Goal: Use online tool/utility: Use online tool/utility

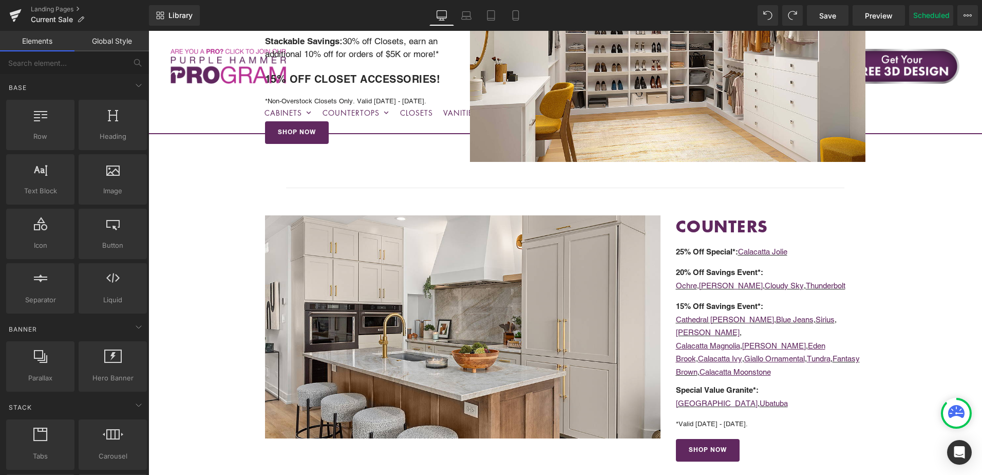
scroll to position [1028, 0]
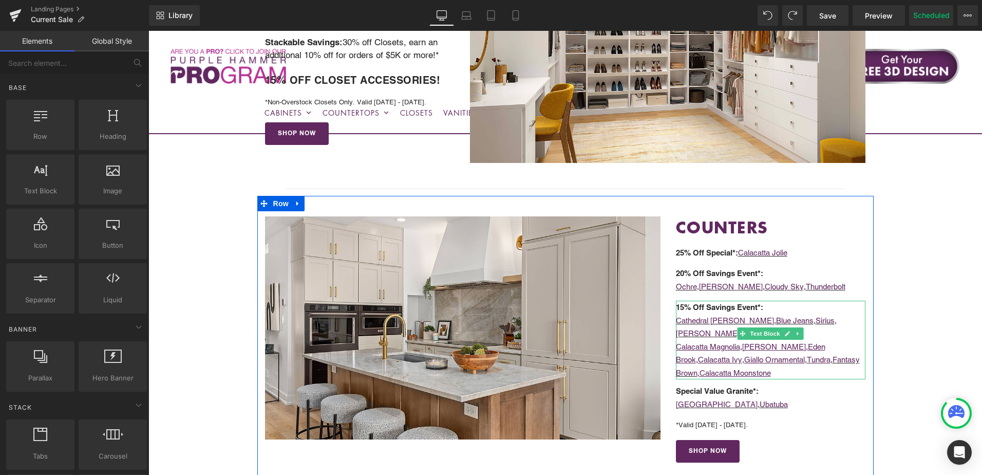
drag, startPoint x: 854, startPoint y: 348, endPoint x: 821, endPoint y: 364, distance: 37.0
click at [854, 348] on p "Calacatta Magnolia , Calacatta [PERSON_NAME][GEOGRAPHIC_DATA] , Calacatta Ivy ,…" at bounding box center [771, 360] width 190 height 40
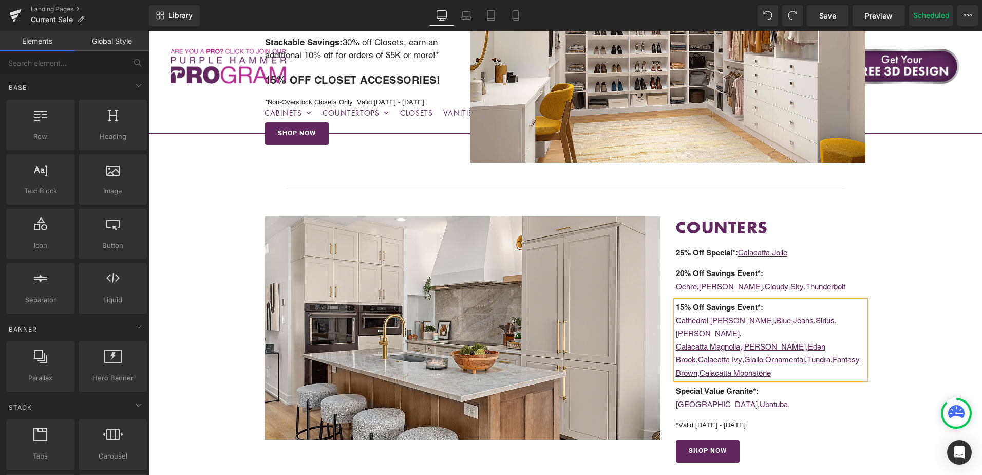
click at [784, 358] on p "Calacatta Magnolia , Calacatta [PERSON_NAME][GEOGRAPHIC_DATA] , Calacatta Ivy ,…" at bounding box center [771, 360] width 190 height 40
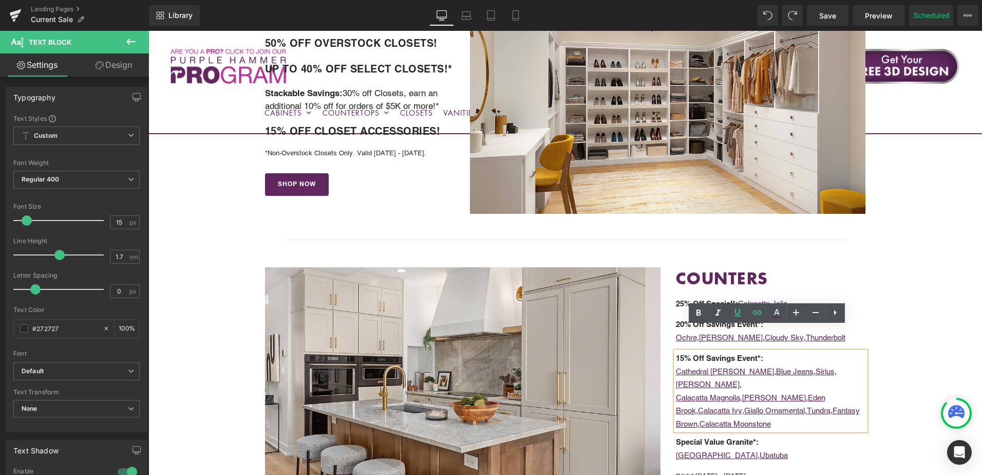
scroll to position [976, 0]
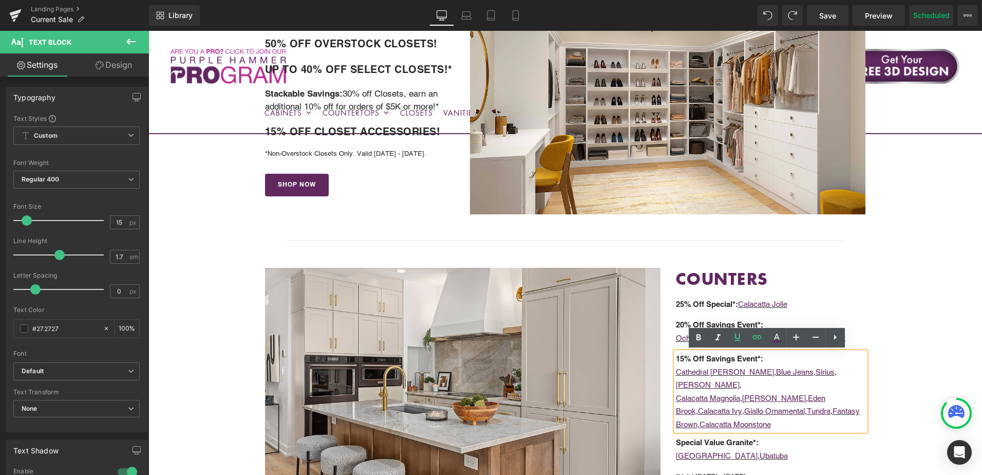
drag, startPoint x: 907, startPoint y: 283, endPoint x: 957, endPoint y: 294, distance: 51.2
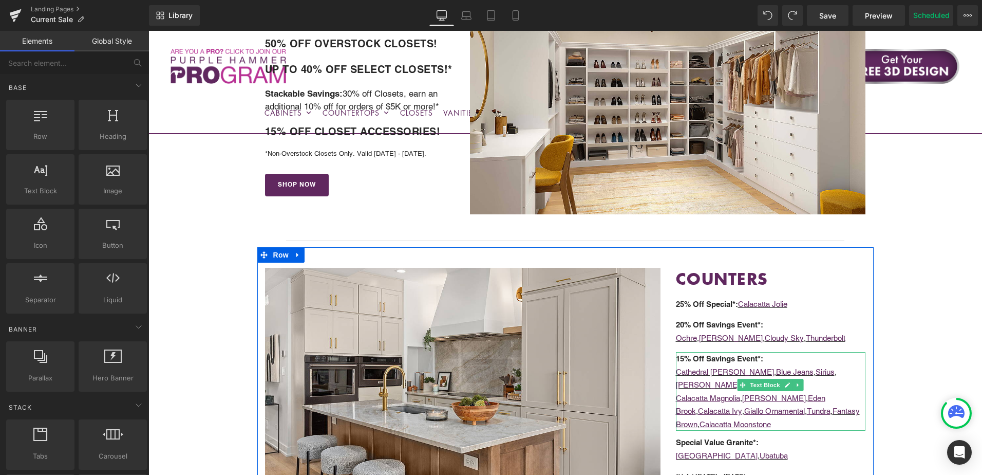
click at [845, 363] on p "15% Off Savings Event*:" at bounding box center [771, 358] width 190 height 13
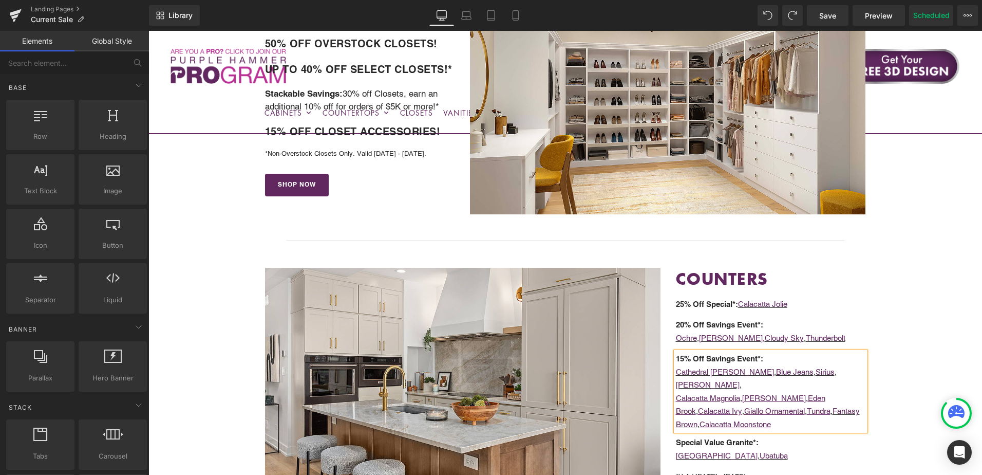
click at [845, 375] on p "Cathedral [PERSON_NAME] , Blue Jeans , [PERSON_NAME] , [PERSON_NAME] ," at bounding box center [771, 378] width 190 height 26
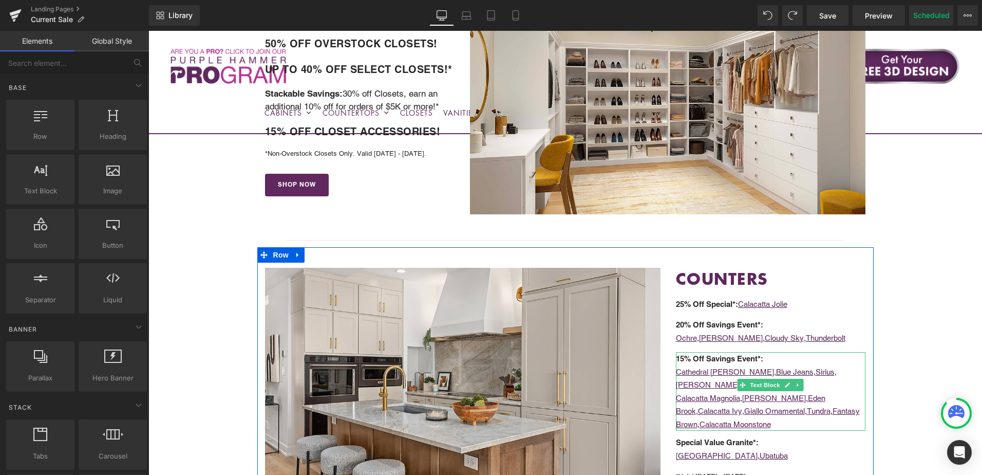
click at [841, 370] on p "Cathedral [PERSON_NAME] , Blue Jeans , [PERSON_NAME] , [PERSON_NAME] ," at bounding box center [771, 378] width 190 height 26
click at [842, 370] on p "Cathedral [PERSON_NAME] , Blue Jeans , [PERSON_NAME] , [PERSON_NAME] ," at bounding box center [771, 378] width 190 height 26
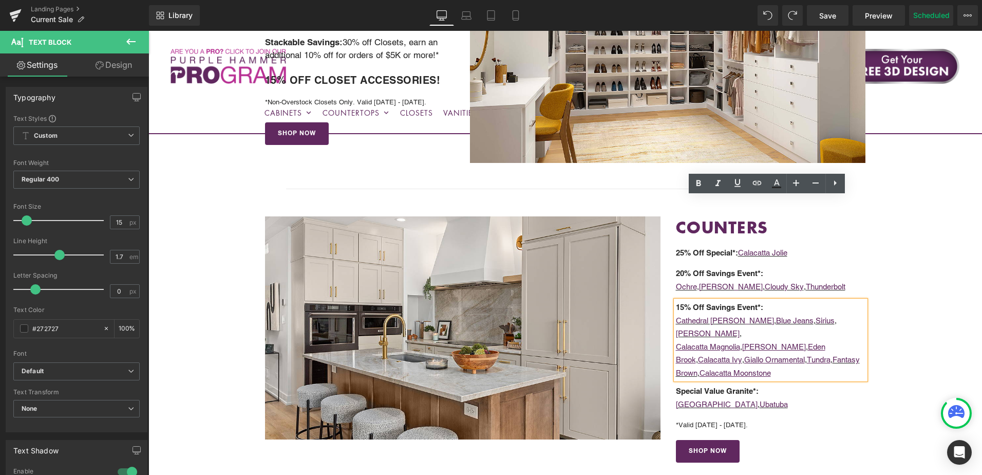
scroll to position [1130, 0]
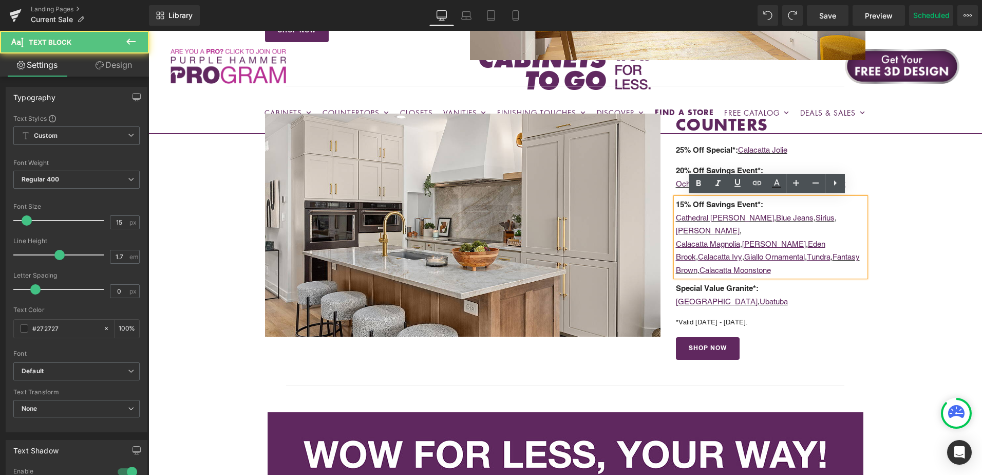
click at [844, 255] on p "Calacatta Magnolia , Calacatta [PERSON_NAME][GEOGRAPHIC_DATA] , Calacatta Ivy ,…" at bounding box center [771, 257] width 190 height 40
click at [789, 258] on p "Calacatta Magnolia , Calacatta [PERSON_NAME][GEOGRAPHIC_DATA] , Calacatta Ivy ,…" at bounding box center [771, 257] width 190 height 40
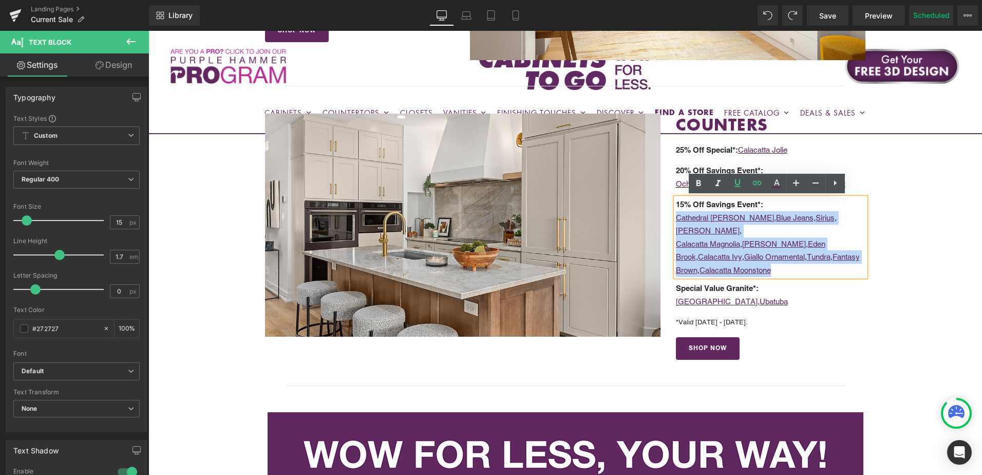
drag, startPoint x: 781, startPoint y: 256, endPoint x: 667, endPoint y: 224, distance: 118.9
click at [663, 222] on div "Image COUNTERS Heading Heading 25% Off Special* : Calacatta Jolie Text Block 20…" at bounding box center [565, 236] width 617 height 287
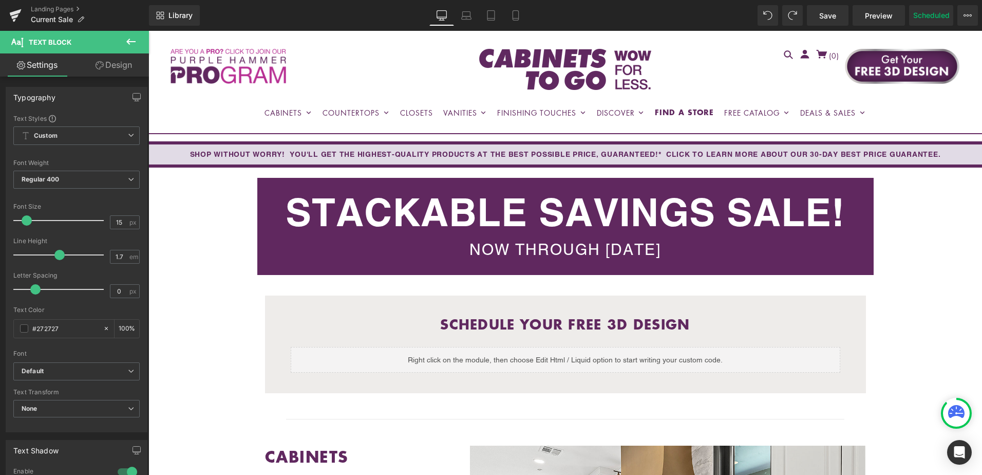
scroll to position [103, 0]
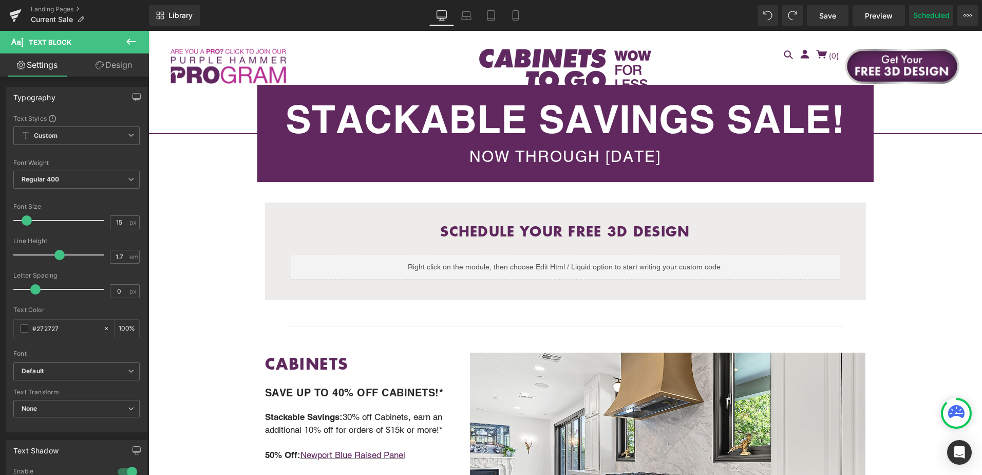
click at [217, 327] on div at bounding box center [565, 326] width 834 height 11
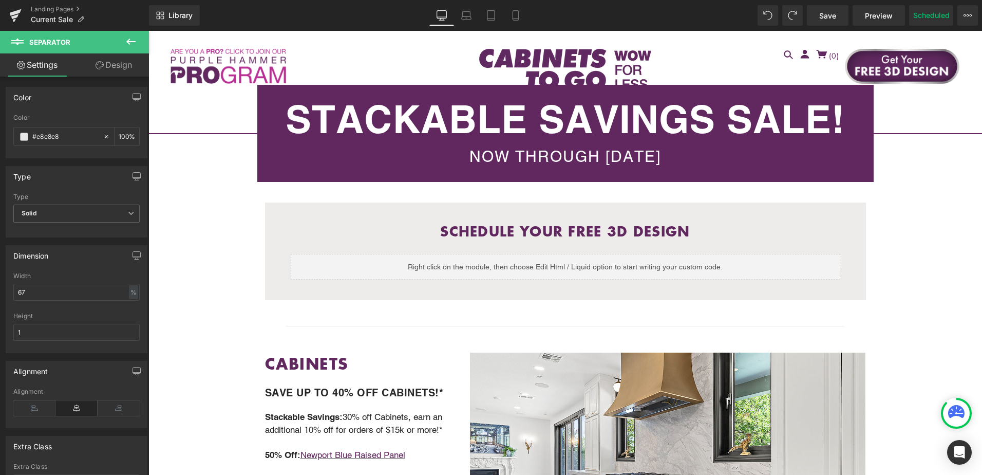
scroll to position [308, 0]
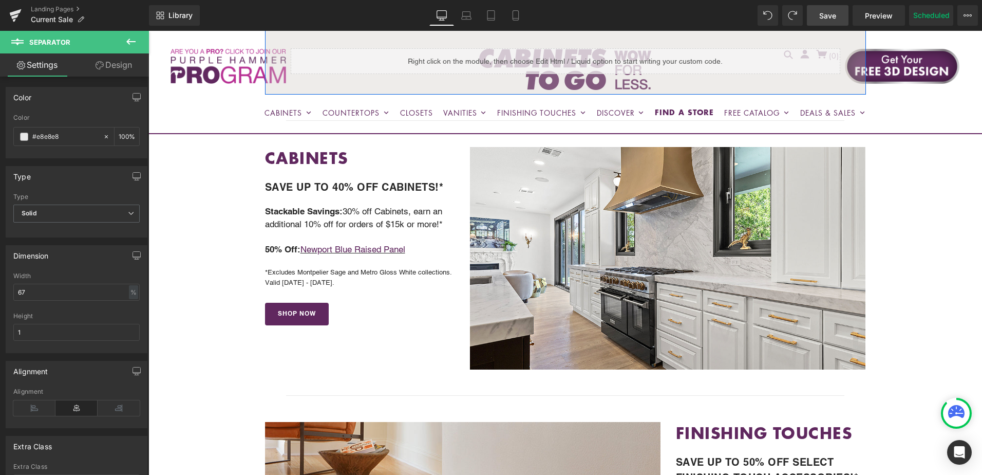
click at [823, 17] on span "Save" at bounding box center [828, 15] width 17 height 11
click at [969, 14] on icon at bounding box center [968, 15] width 3 height 2
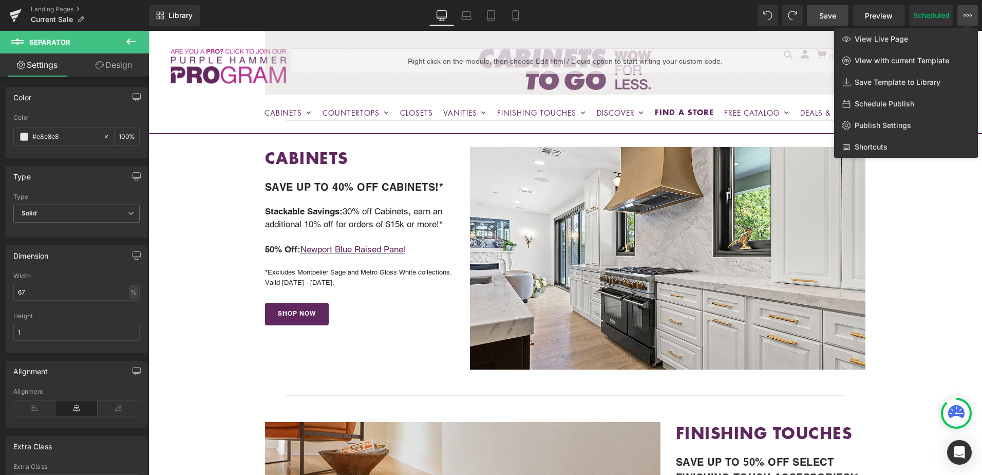
click at [902, 103] on span "Schedule Publish" at bounding box center [885, 103] width 60 height 9
select select
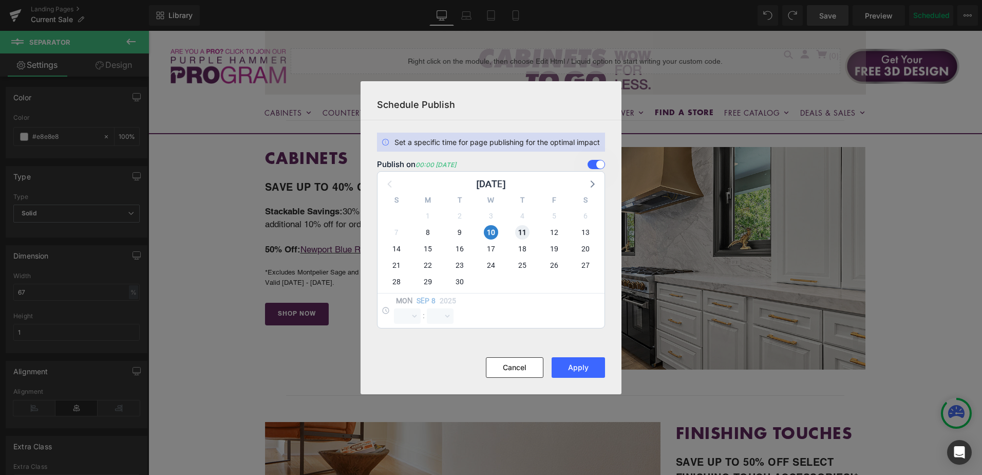
click at [520, 230] on span "11" at bounding box center [522, 232] width 14 height 14
select select "0"
click at [493, 230] on span "10" at bounding box center [491, 232] width 14 height 14
click at [573, 373] on button "Apply" at bounding box center [578, 367] width 53 height 21
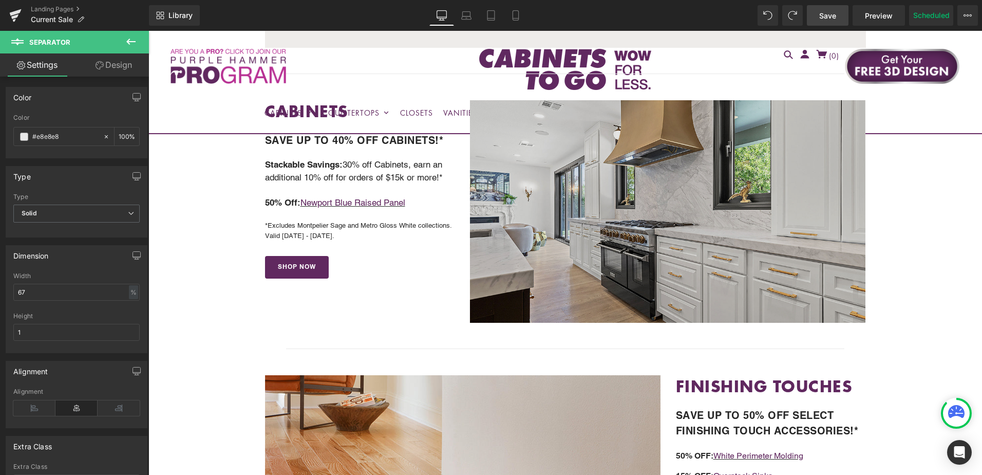
scroll to position [360, 0]
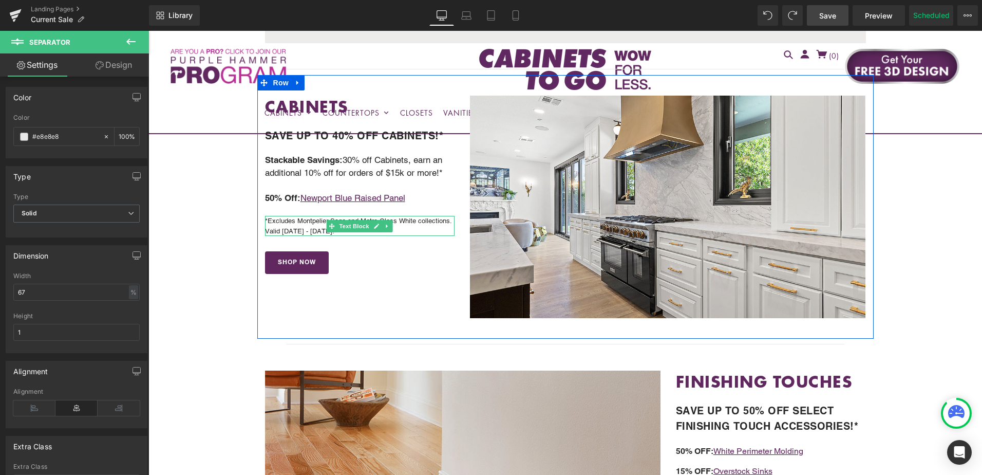
click at [310, 225] on p "*Excludes Montpelier Sage and Metro Gloss White collections. Valid [DATE] - [DA…" at bounding box center [360, 226] width 190 height 20
click at [314, 227] on p "*Excludes Montpelier Sage and Metro Gloss White collections. Valid [DATE] - [DA…" at bounding box center [360, 226] width 190 height 20
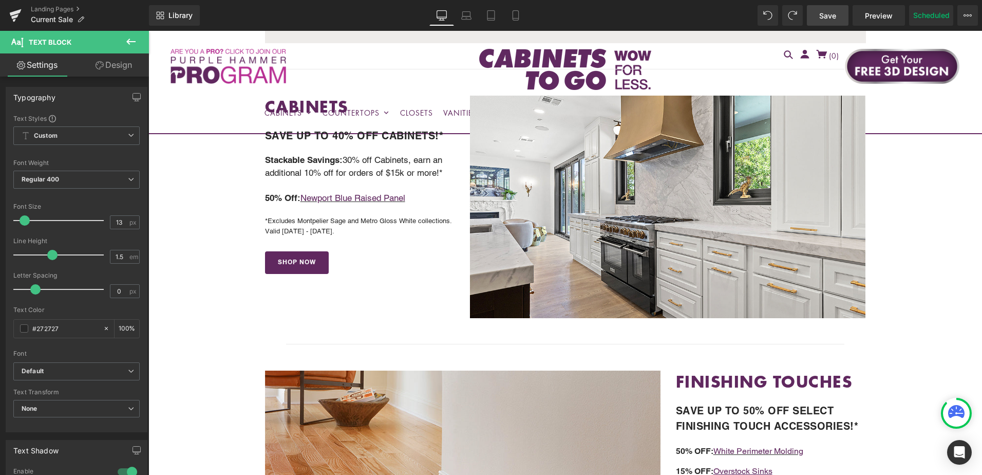
drag, startPoint x: 929, startPoint y: 222, endPoint x: 949, endPoint y: 236, distance: 24.0
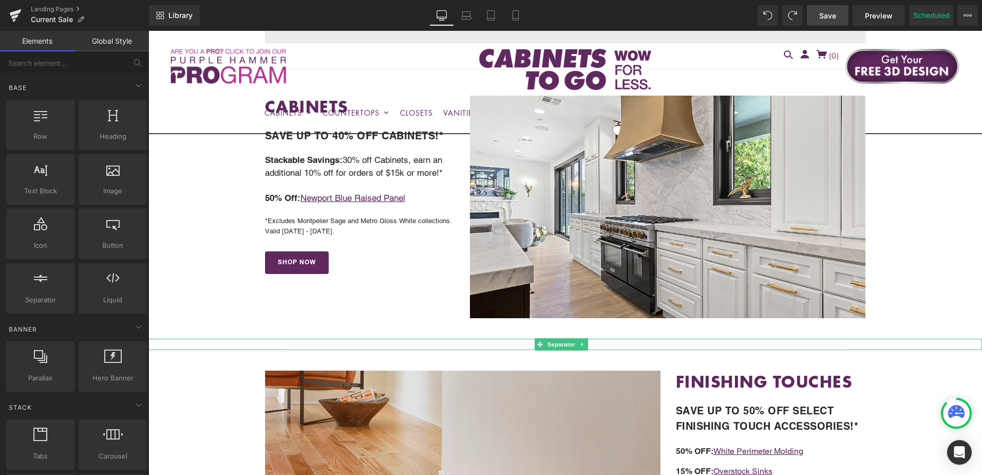
scroll to position [411, 0]
